Goal: Task Accomplishment & Management: Use online tool/utility

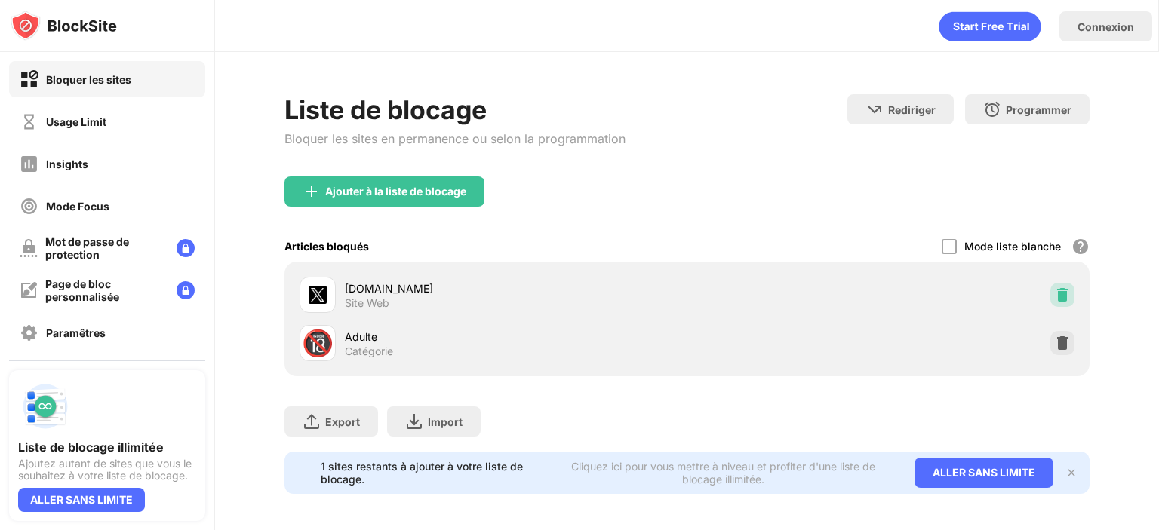
click at [1055, 292] on img at bounding box center [1062, 294] width 15 height 15
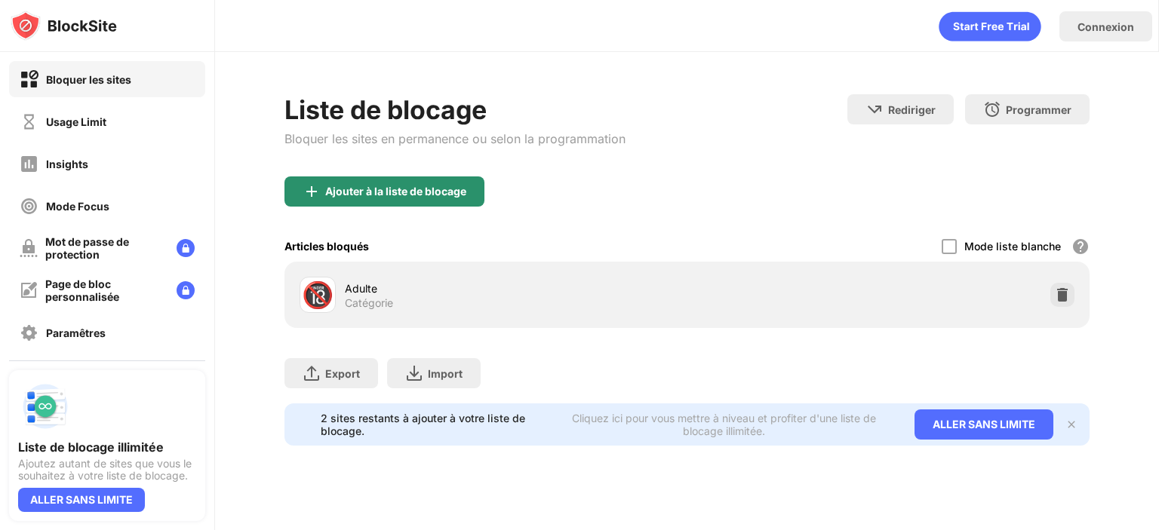
click at [386, 174] on div "Liste de blocage Bloquer les sites en permanence ou selon la programmation" at bounding box center [454, 135] width 341 height 82
click at [358, 204] on div "Ajouter à la liste de blocage" at bounding box center [384, 192] width 200 height 30
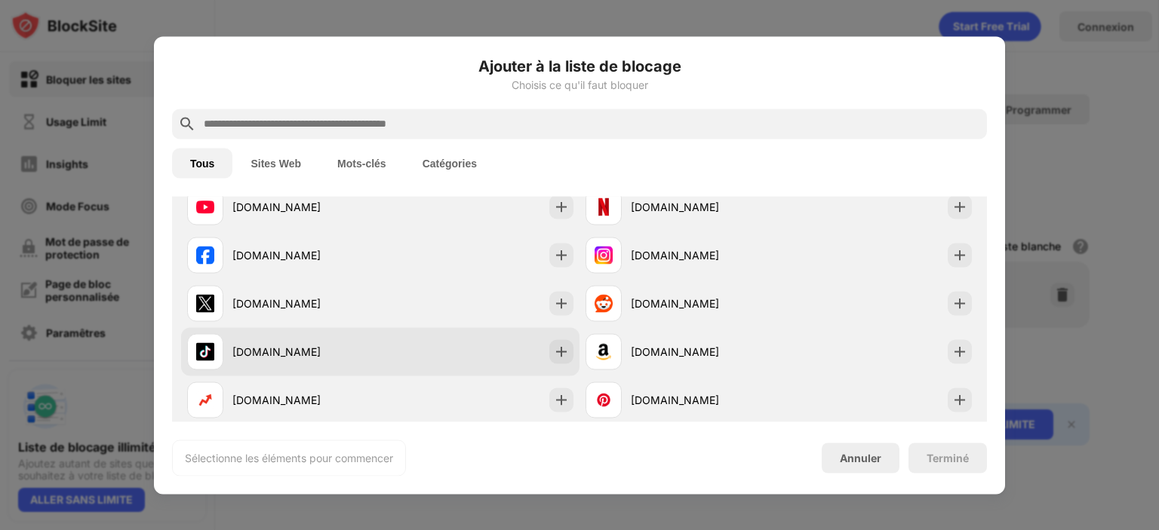
scroll to position [302, 0]
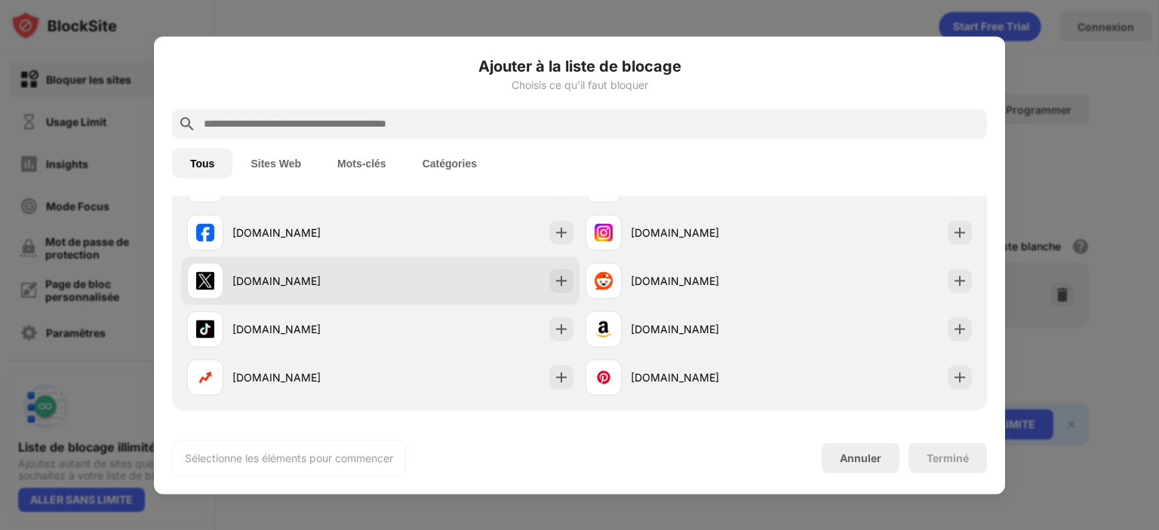
click at [353, 263] on div "[DOMAIN_NAME]" at bounding box center [283, 281] width 193 height 36
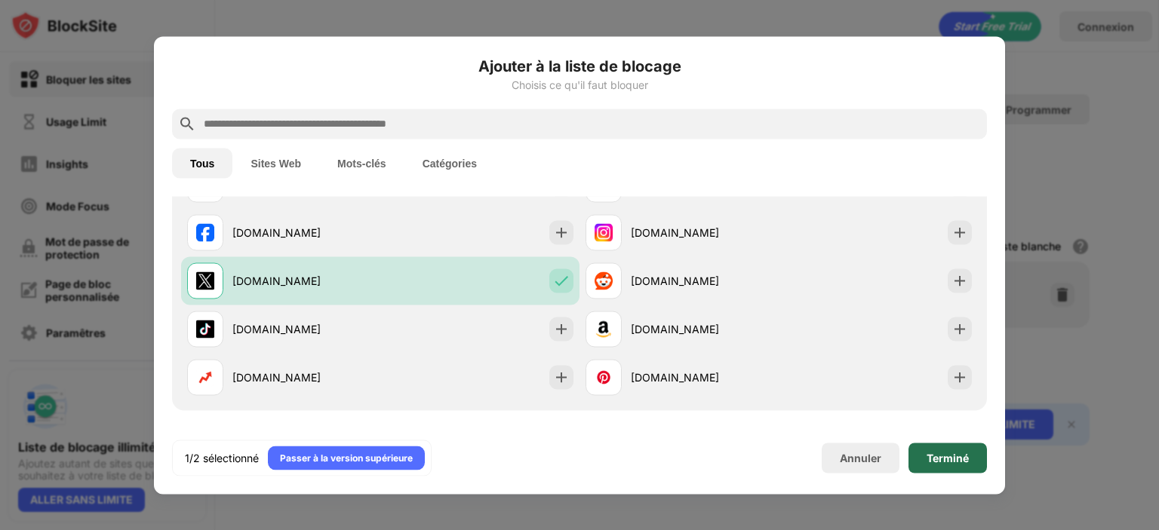
click at [973, 455] on div "Terminé" at bounding box center [947, 458] width 78 height 30
